Goal: Information Seeking & Learning: Stay updated

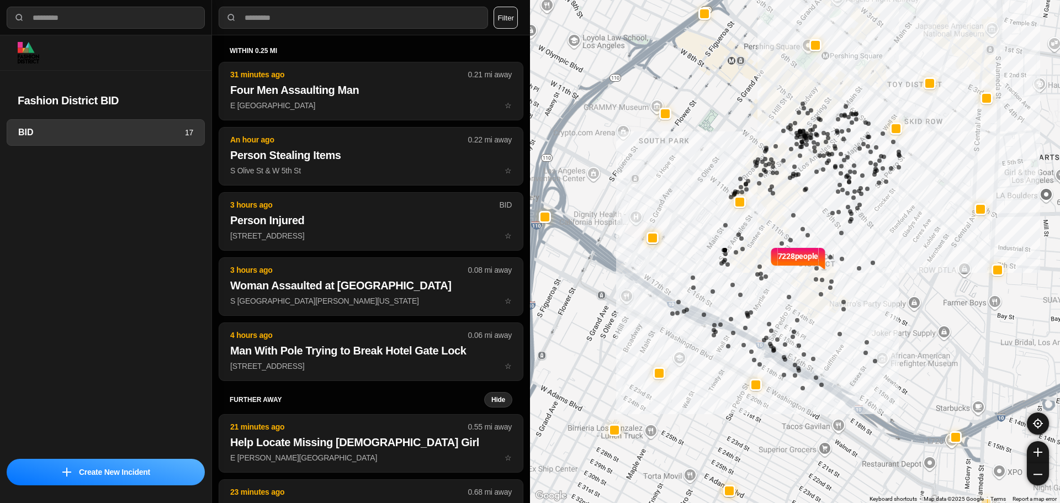
select select "*"
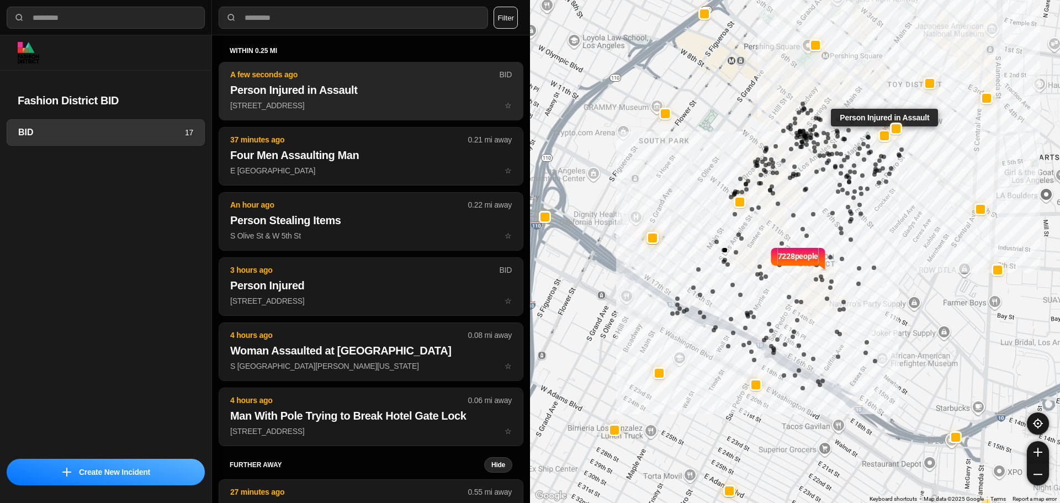
click at [335, 78] on p "A few seconds ago" at bounding box center [364, 74] width 269 height 11
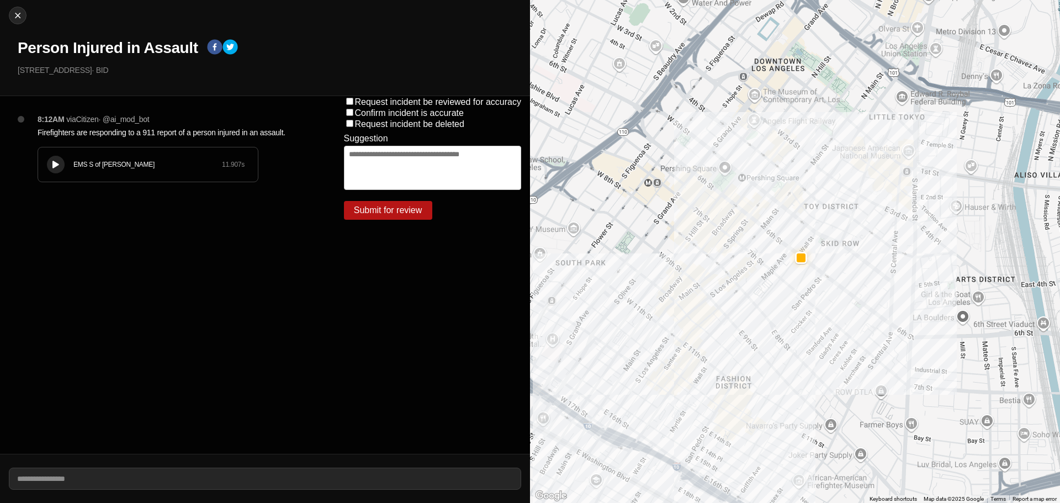
click at [7, 13] on div "Close Person Injured in Assault 251 East 6Th Street · BID" at bounding box center [265, 48] width 530 height 96
click at [25, 16] on div at bounding box center [17, 15] width 17 height 11
select select "*"
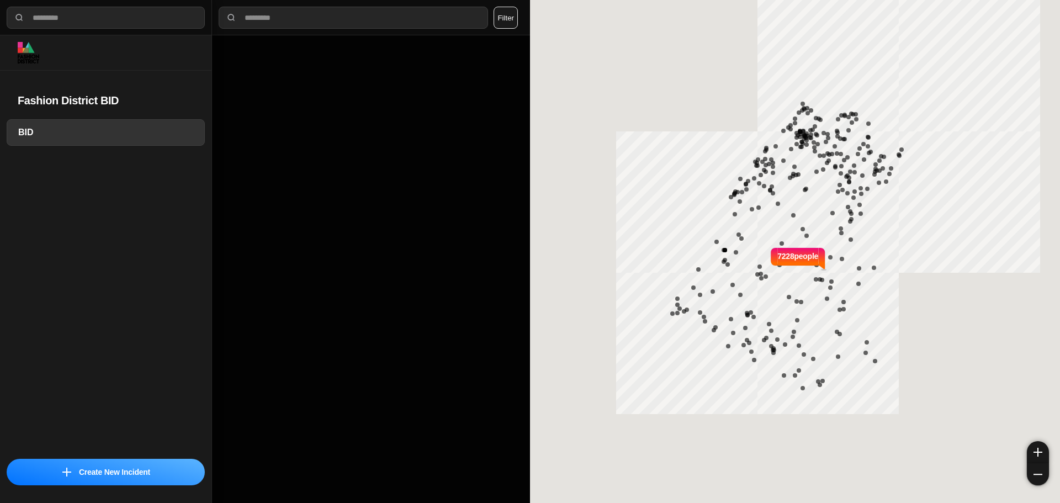
select select "*"
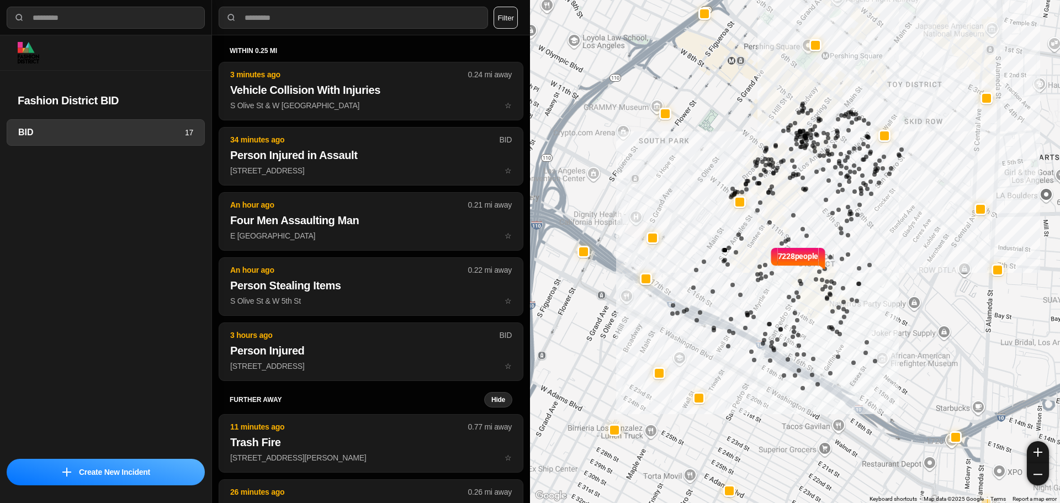
select select "*"
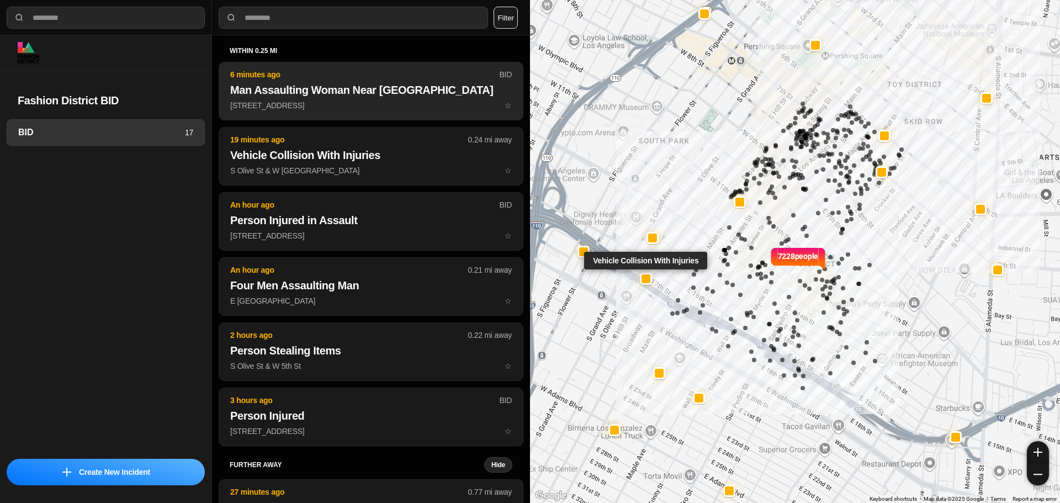
click at [383, 106] on p "430 East 7Th Street ☆" at bounding box center [371, 105] width 282 height 11
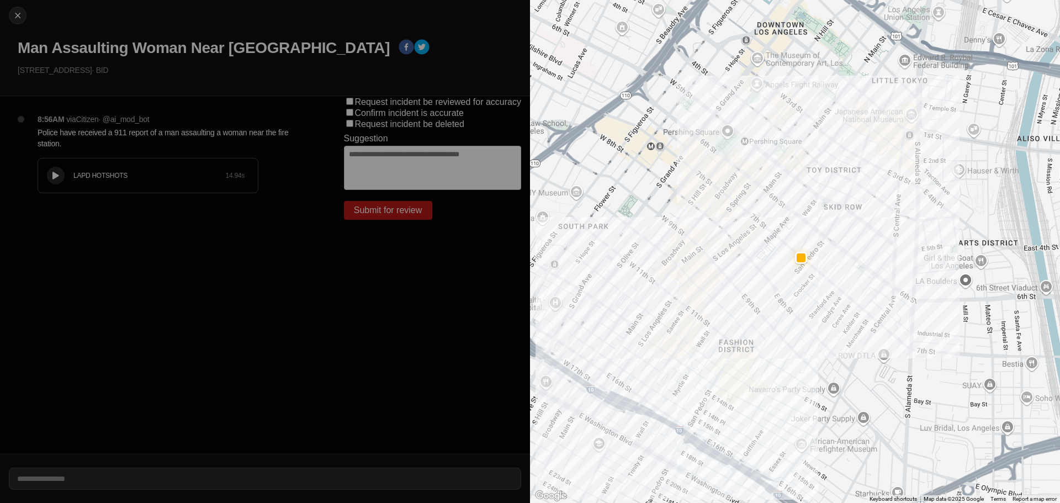
click at [73, 176] on div "LAPD HOTSHOTS 14.94 s" at bounding box center [148, 175] width 220 height 34
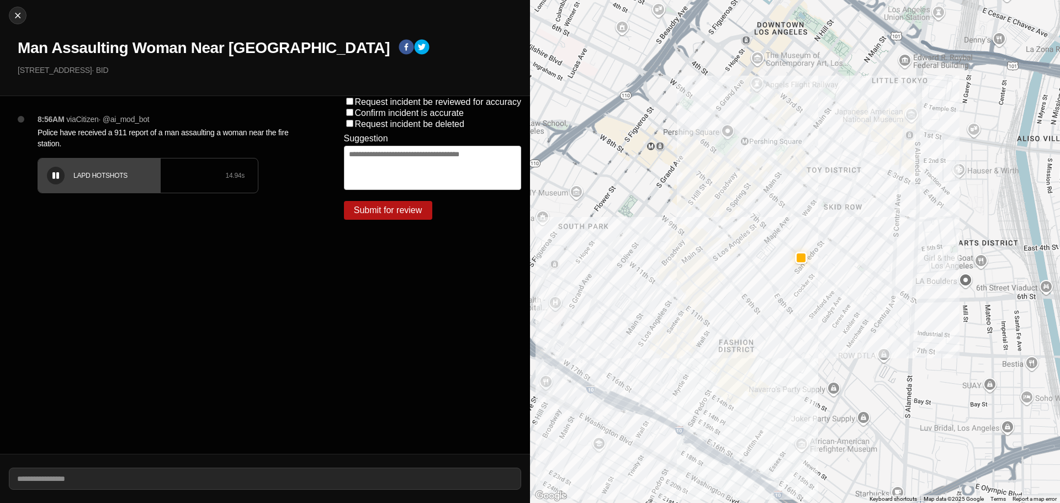
click at [59, 177] on icon at bounding box center [55, 175] width 7 height 7
click at [17, 13] on img at bounding box center [17, 15] width 11 height 11
select select "*"
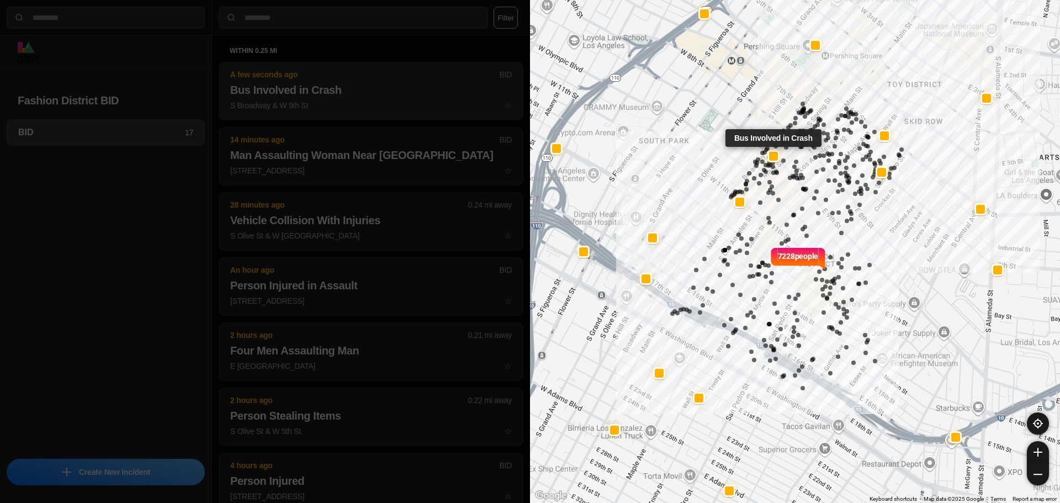
click at [364, 94] on h2 "Bus Involved in Crash" at bounding box center [371, 89] width 282 height 15
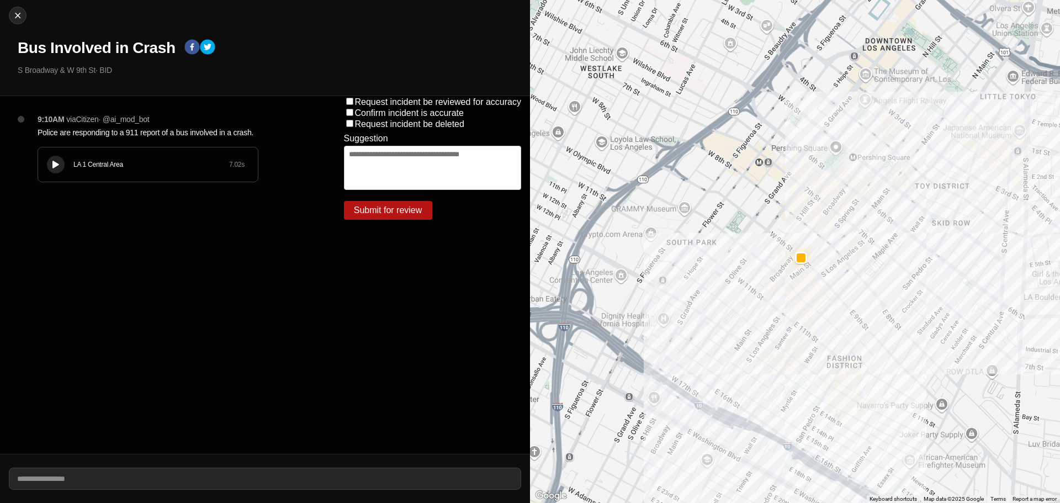
click at [55, 162] on icon at bounding box center [55, 164] width 7 height 7
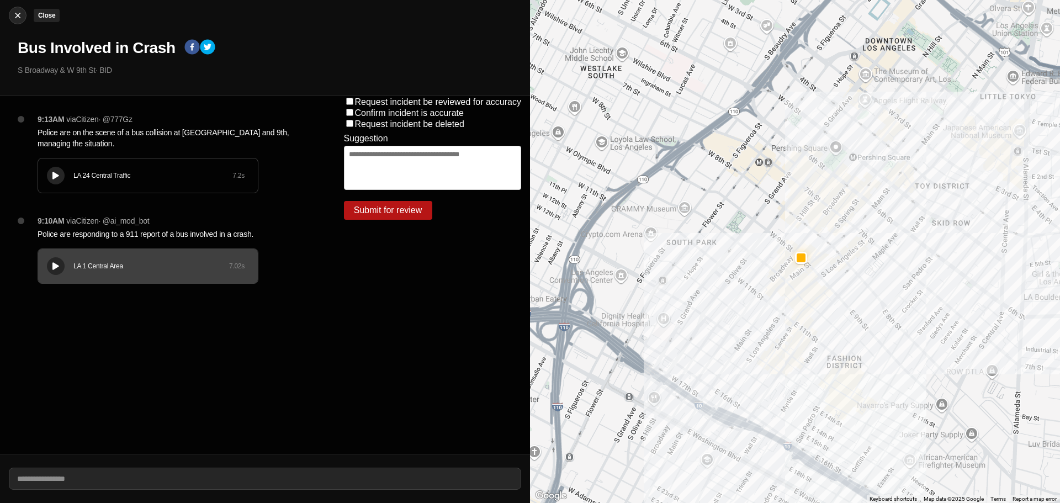
click at [10, 9] on div "Close Bus Involved in Crash S Broadway & W 9th St · BID" at bounding box center [265, 48] width 530 height 96
click at [17, 19] on img at bounding box center [17, 15] width 11 height 11
select select "*"
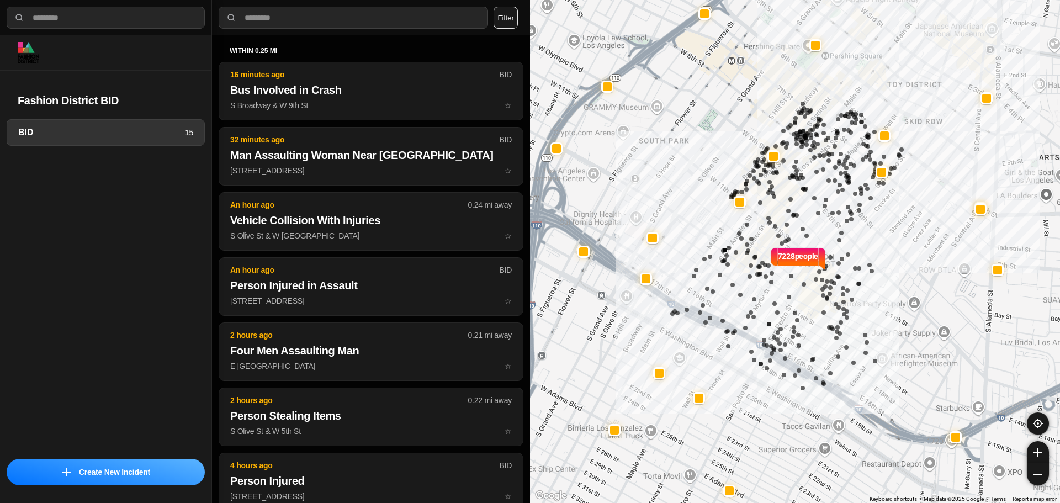
select select "*"
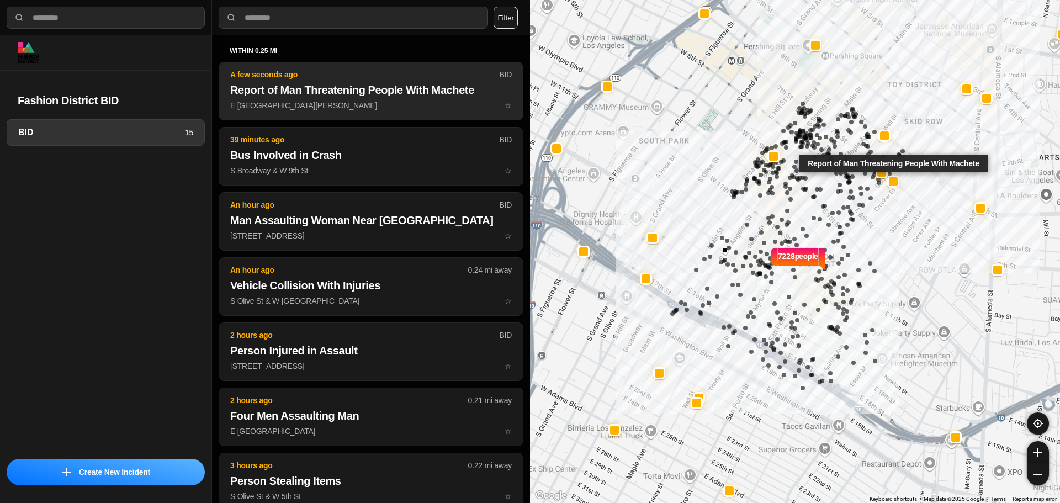
click at [363, 113] on button "A few seconds ago BID Report of Man Threatening People With Machete E 7th St & …" at bounding box center [371, 91] width 305 height 59
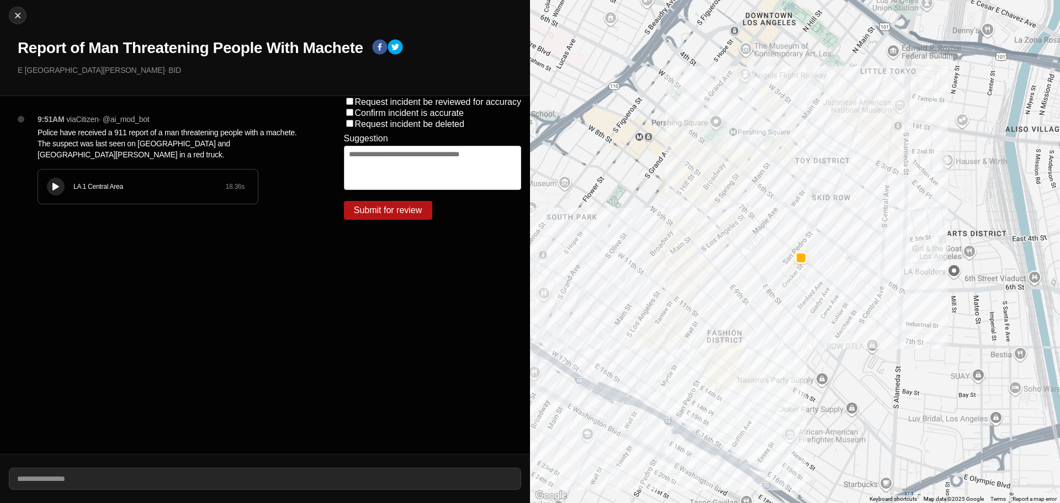
click at [55, 183] on icon at bounding box center [55, 186] width 7 height 7
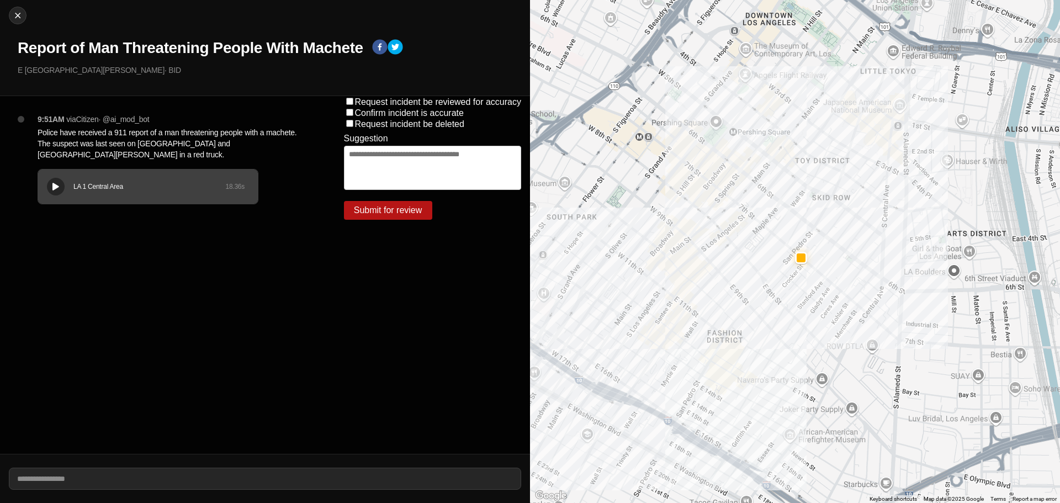
click at [165, 182] on div "LA 1 Central Area" at bounding box center [149, 186] width 152 height 9
click at [54, 183] on icon at bounding box center [55, 186] width 7 height 7
click at [14, 19] on img at bounding box center [17, 15] width 11 height 11
select select "*"
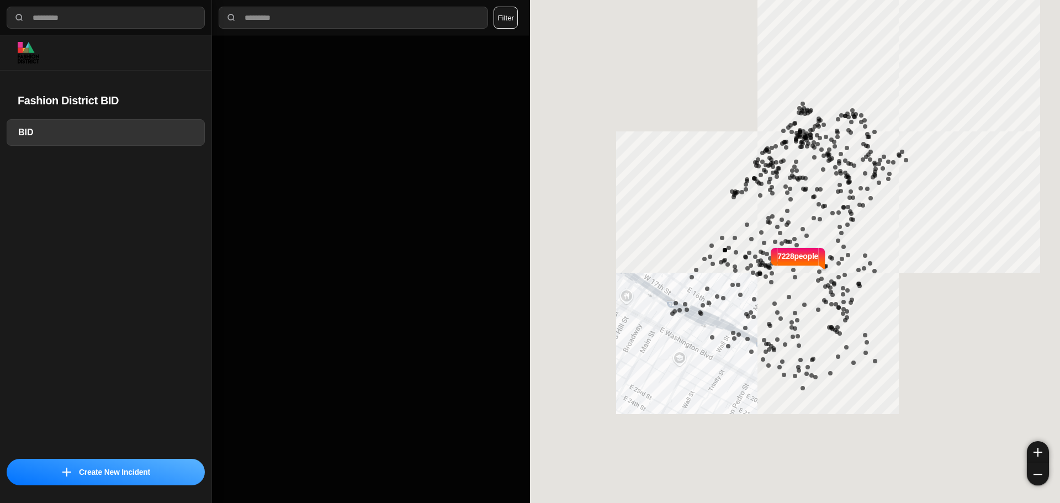
select select "*"
